Goal: Find contact information: Find contact information

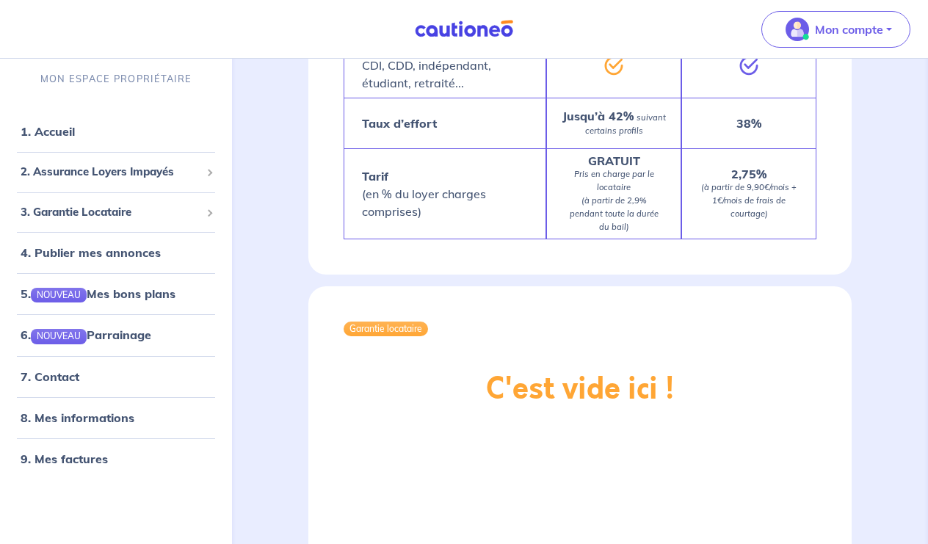
scroll to position [2249, 0]
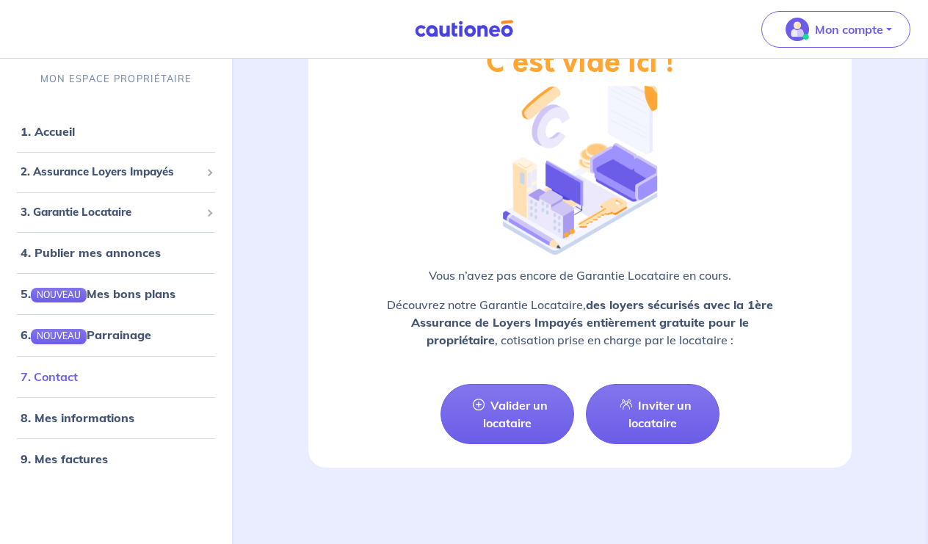
click at [74, 391] on li "7. Contact" at bounding box center [116, 375] width 220 height 41
click at [74, 382] on link "7. Contact" at bounding box center [49, 376] width 57 height 15
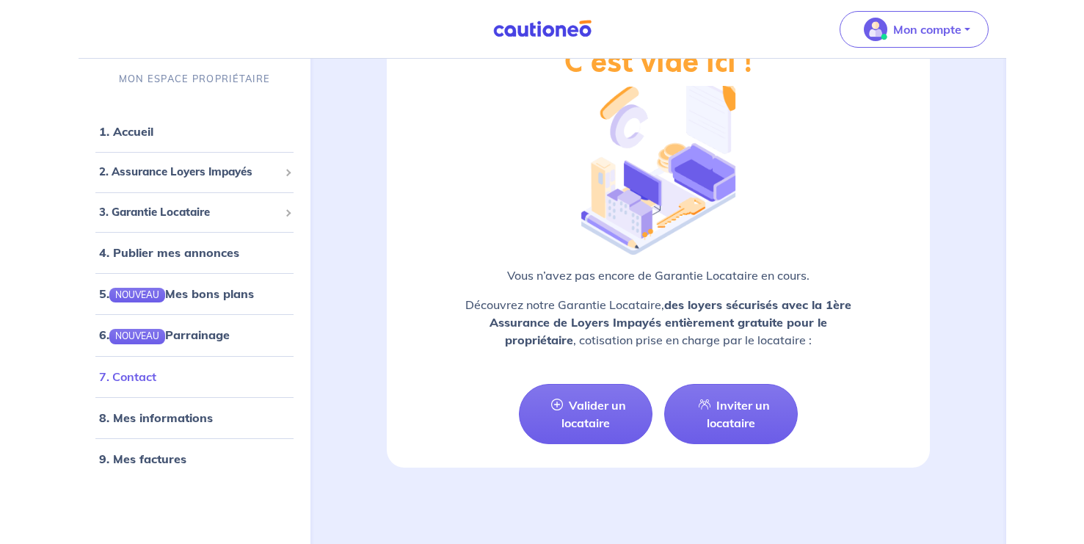
scroll to position [1970, 0]
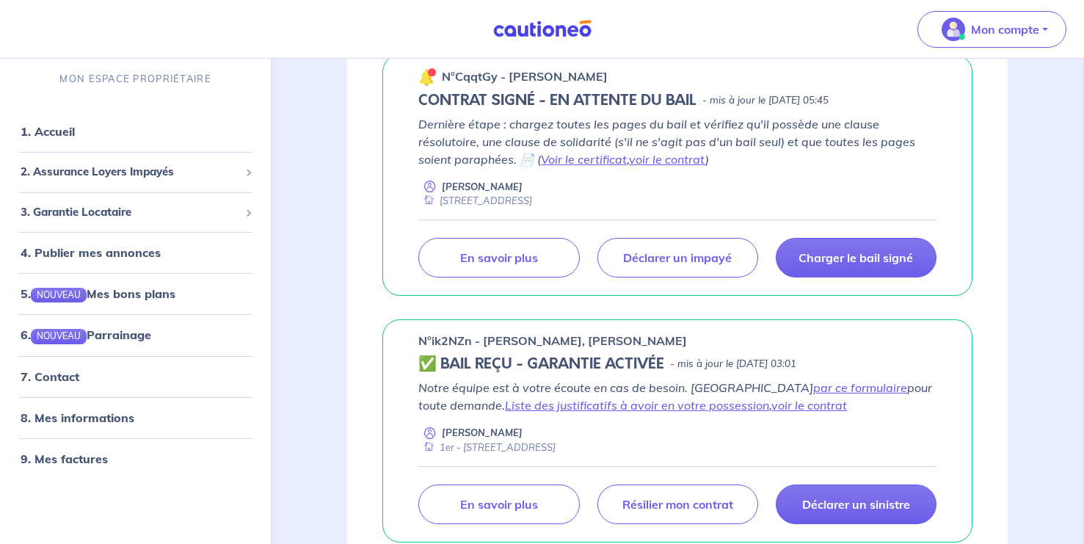
scroll to position [231, 0]
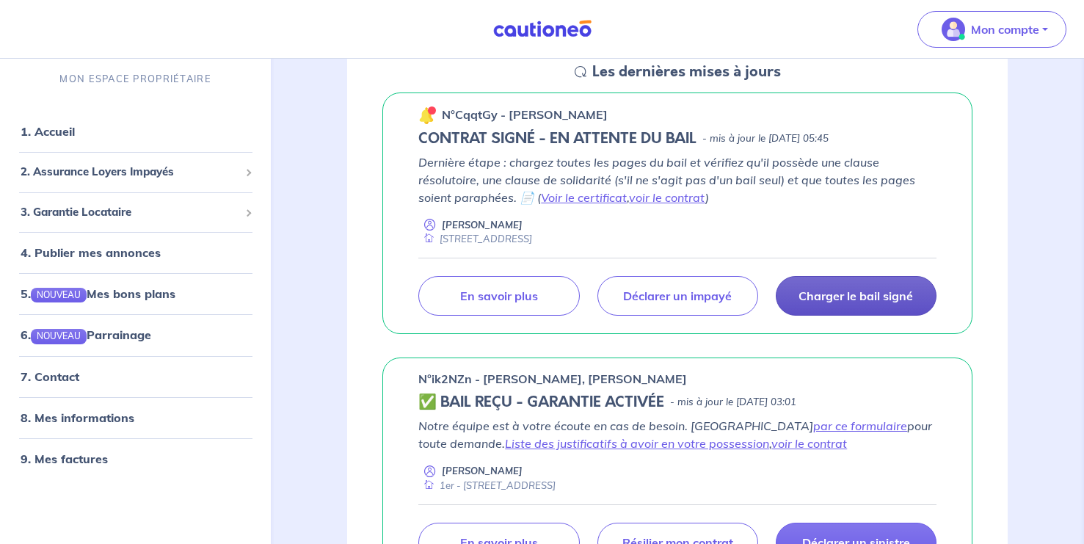
click at [847, 297] on p "Charger le bail signé" at bounding box center [856, 296] width 115 height 15
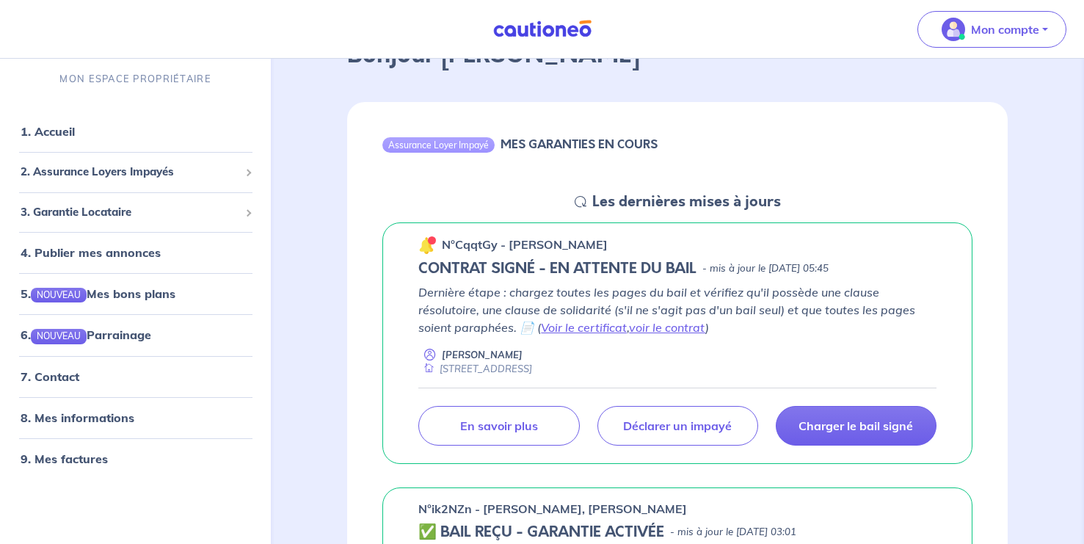
scroll to position [101, 0]
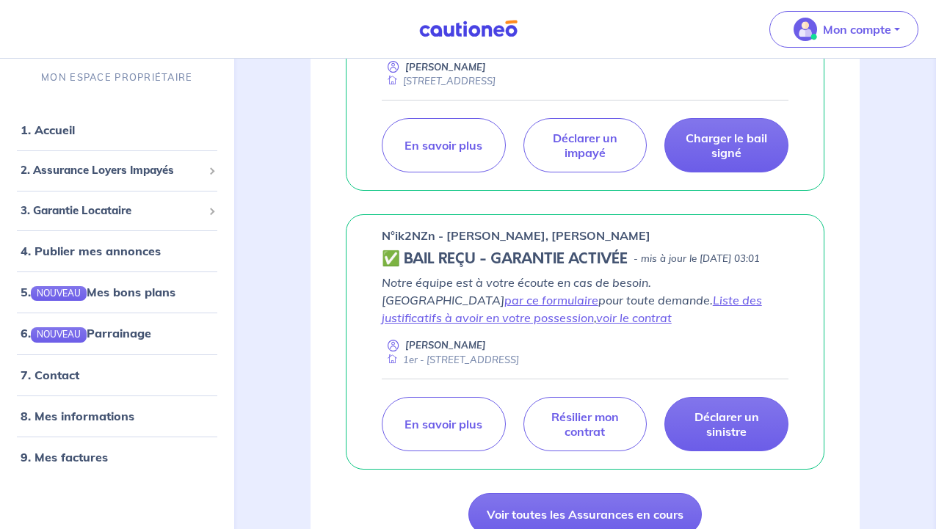
scroll to position [497, 0]
